Goal: Task Accomplishment & Management: Use online tool/utility

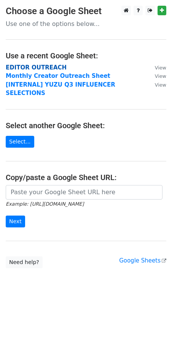
click at [48, 67] on strong "EDITOR OUTREACH" at bounding box center [36, 67] width 61 height 7
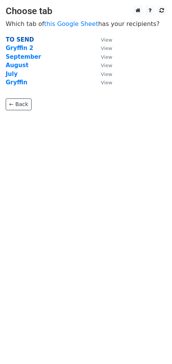
click at [22, 40] on strong "TO SEND" at bounding box center [20, 39] width 28 height 7
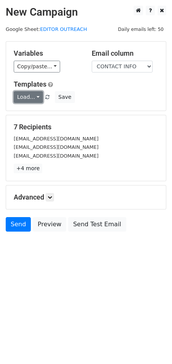
click at [35, 94] on link "Load..." at bounding box center [28, 97] width 29 height 12
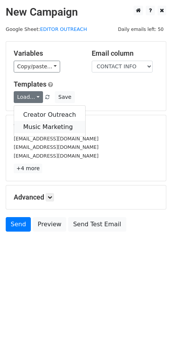
click at [36, 123] on link "Music Marketing" at bounding box center [49, 127] width 71 height 12
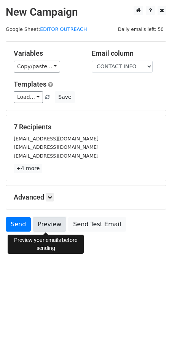
click at [49, 222] on link "Preview" at bounding box center [50, 224] width 34 height 15
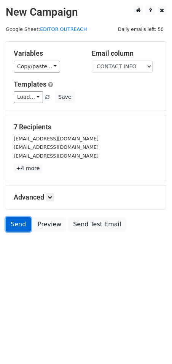
click at [19, 221] on link "Send" at bounding box center [18, 224] width 25 height 15
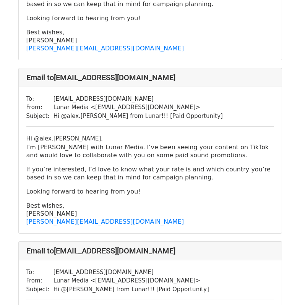
scroll to position [916, 0]
